Goal: Task Accomplishment & Management: Manage account settings

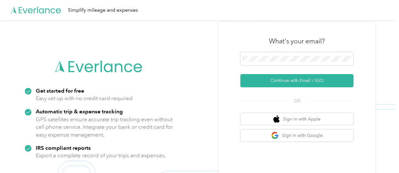
click at [251, 66] on div at bounding box center [296, 59] width 113 height 15
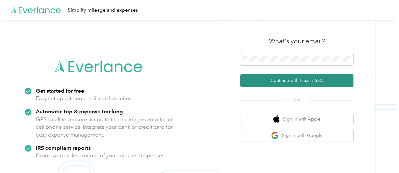
click at [299, 83] on button "Continue with Email / SSO" at bounding box center [296, 80] width 113 height 13
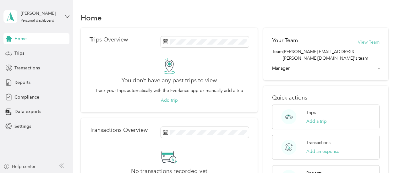
click at [370, 43] on button "View Team" at bounding box center [369, 42] width 22 height 7
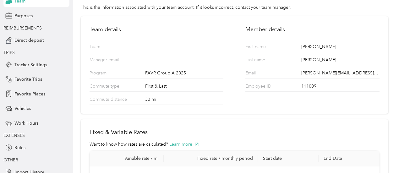
scroll to position [92, 0]
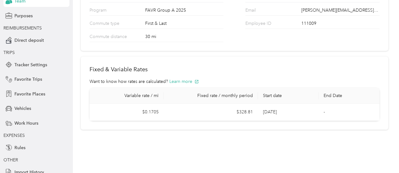
click at [222, 137] on div "Home Settings Profile Settings Your Team This is the information associated wit…" at bounding box center [234, 25] width 323 height 235
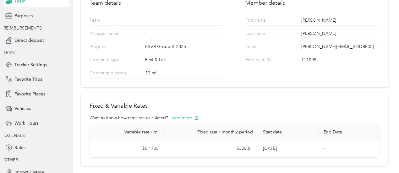
scroll to position [0, 0]
